Goal: Task Accomplishment & Management: Manage account settings

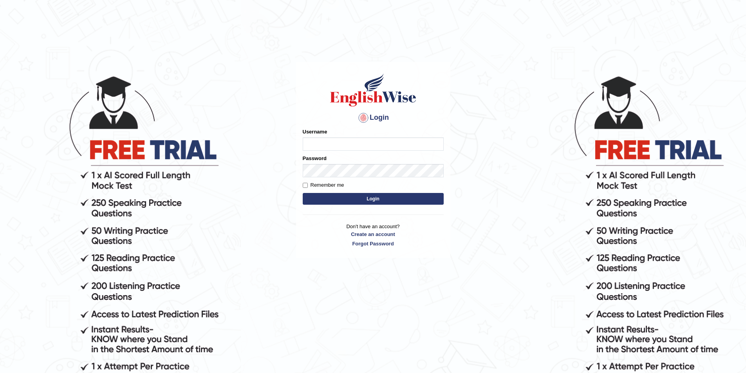
click at [355, 202] on button "Login" at bounding box center [373, 199] width 141 height 12
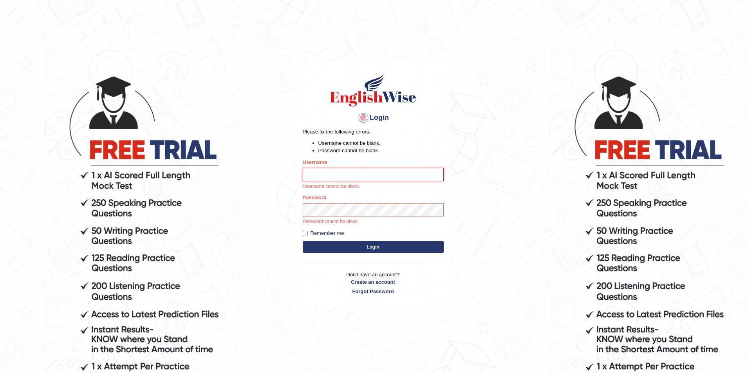
click at [343, 174] on input "Username" at bounding box center [373, 174] width 141 height 13
click at [335, 178] on input "Username" at bounding box center [373, 174] width 141 height 13
type input "z"
